Goal: Navigation & Orientation: Find specific page/section

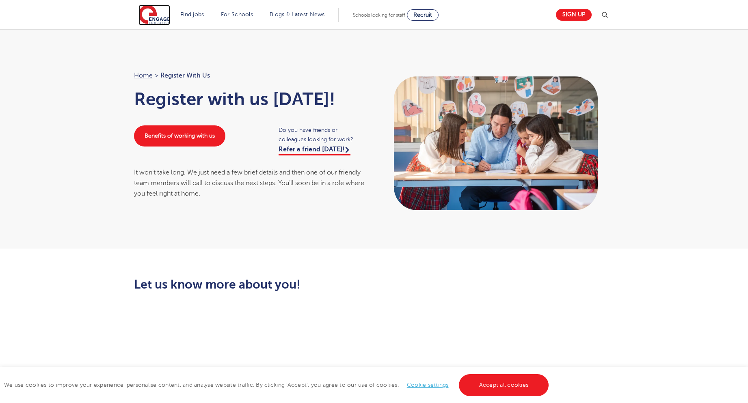
click at [153, 15] on img at bounding box center [154, 15] width 32 height 20
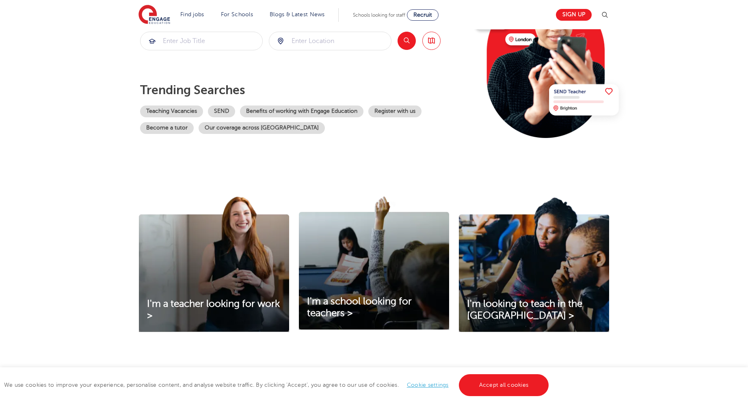
scroll to position [122, 0]
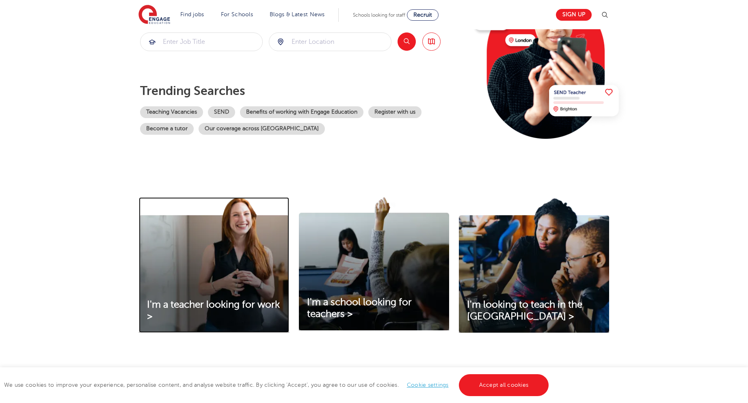
click at [188, 263] on img at bounding box center [214, 265] width 150 height 136
